Goal: Book appointment/travel/reservation

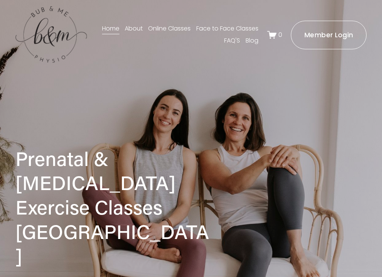
click at [210, 29] on link "Face to Face Classes" at bounding box center [227, 29] width 62 height 12
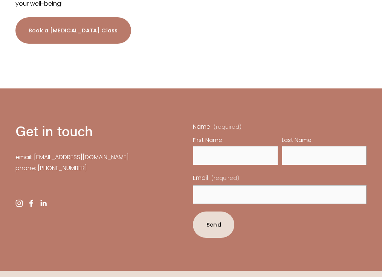
scroll to position [1209, 0]
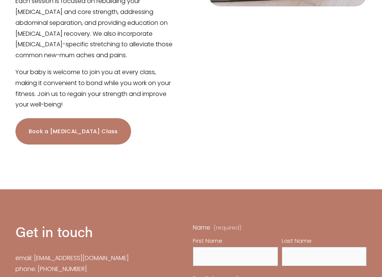
click at [85, 145] on link "Book a Postnatal Class" at bounding box center [73, 131] width 116 height 26
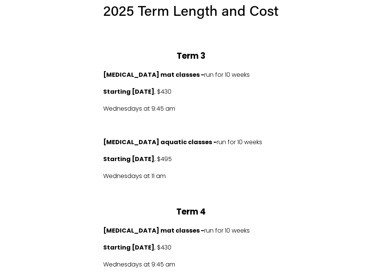
scroll to position [428, 0]
